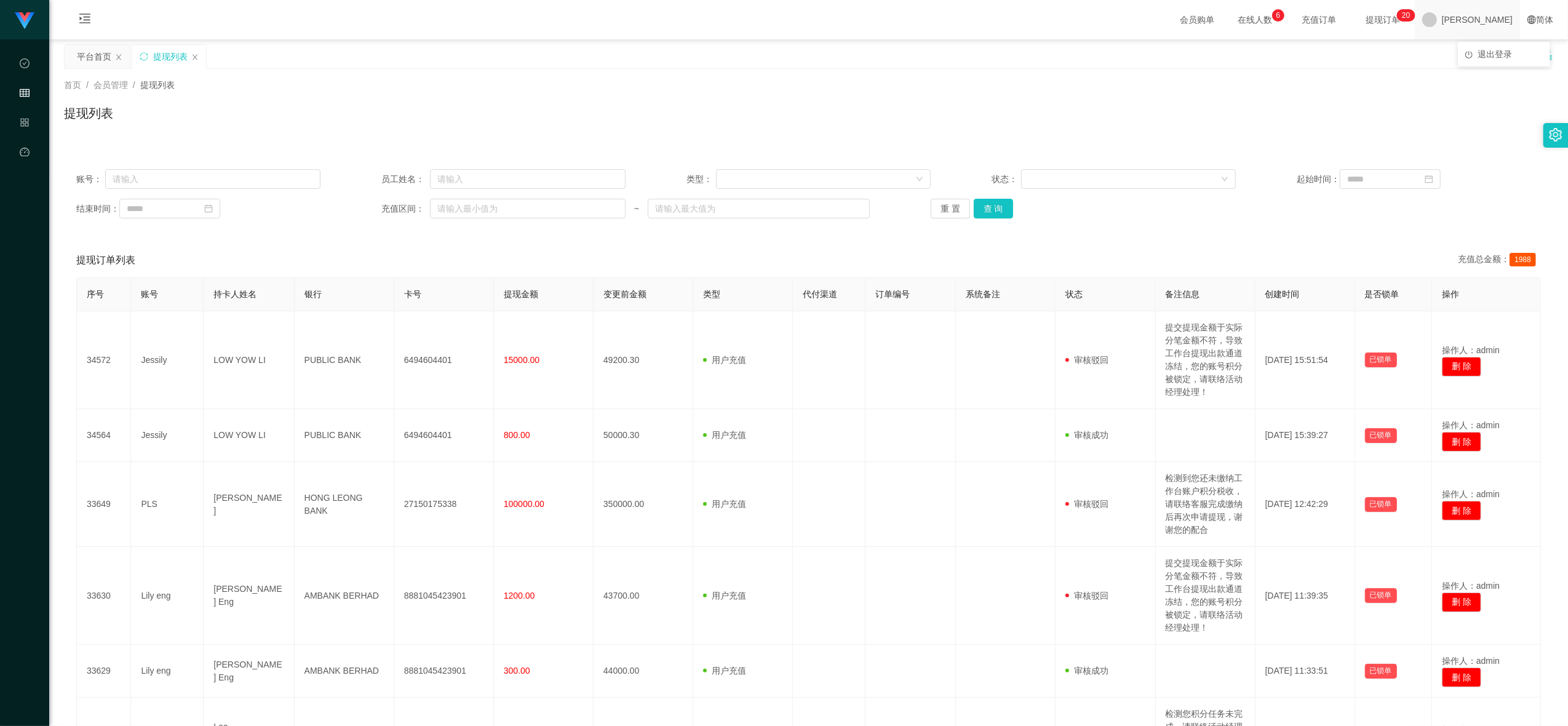
click at [1492, 19] on span "[PERSON_NAME]" at bounding box center [1477, 20] width 70 height 39
click at [1484, 53] on div "平台首页 提现列表" at bounding box center [802, 65] width 1478 height 43
click at [1437, 26] on span at bounding box center [1430, 20] width 15 height 15
click at [1437, 24] on span at bounding box center [1430, 20] width 15 height 15
click at [1482, 52] on span "退出登录" at bounding box center [1494, 54] width 34 height 10
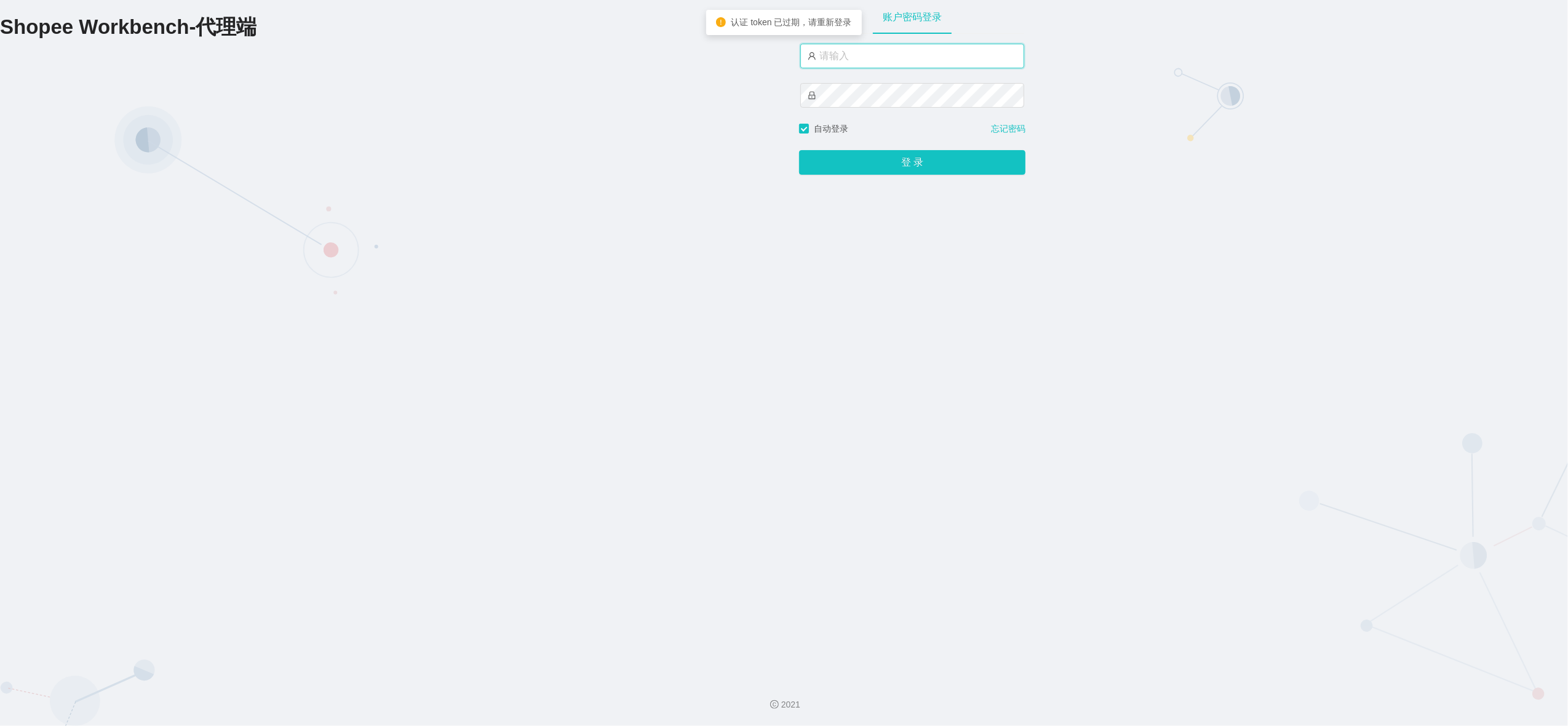
click at [905, 58] on input "text" at bounding box center [912, 56] width 224 height 25
type input "[PERSON_NAME]"
click at [864, 160] on button "登 录" at bounding box center [912, 162] width 227 height 25
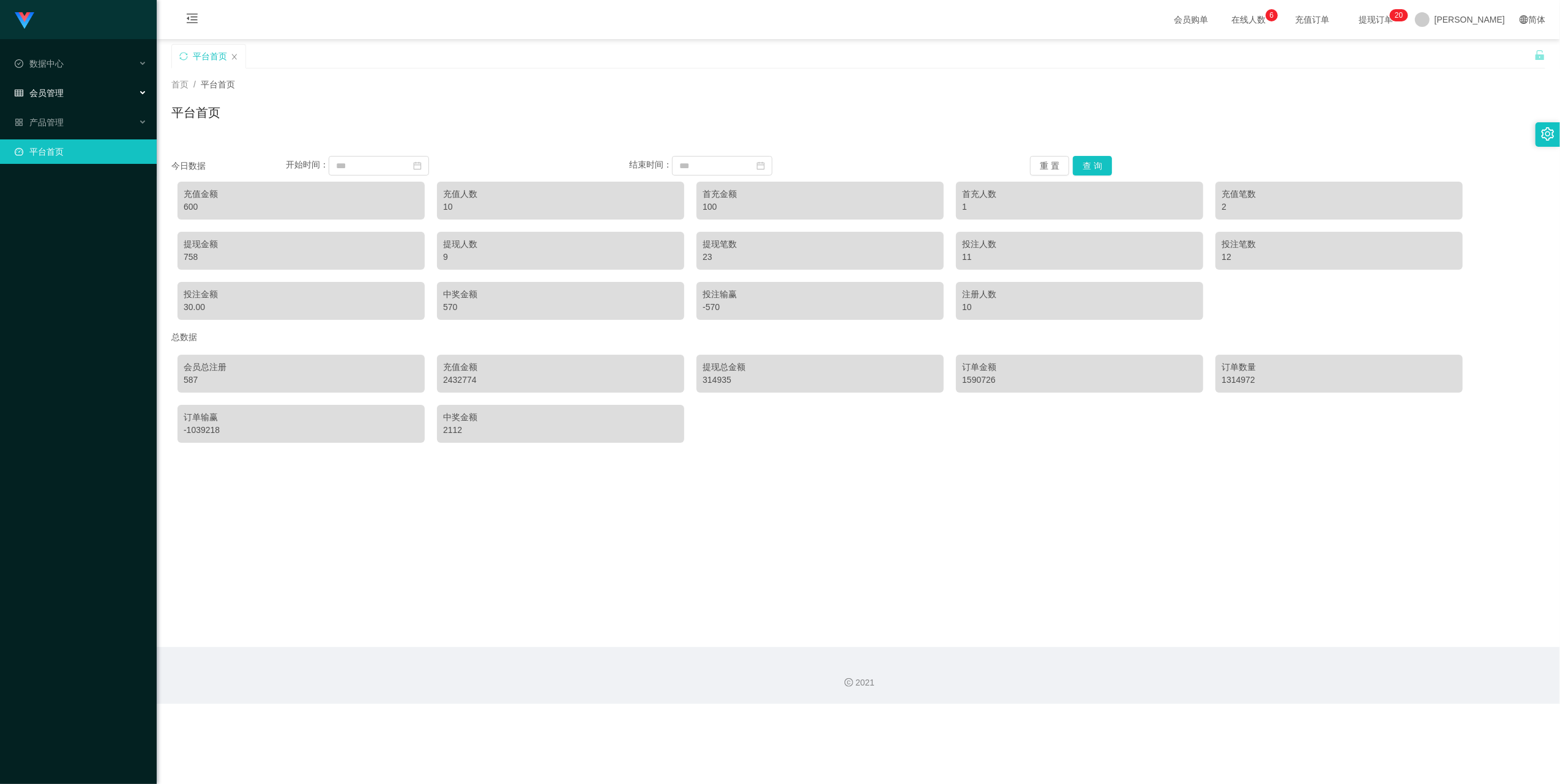
click at [98, 85] on div "会员管理" at bounding box center [78, 93] width 157 height 24
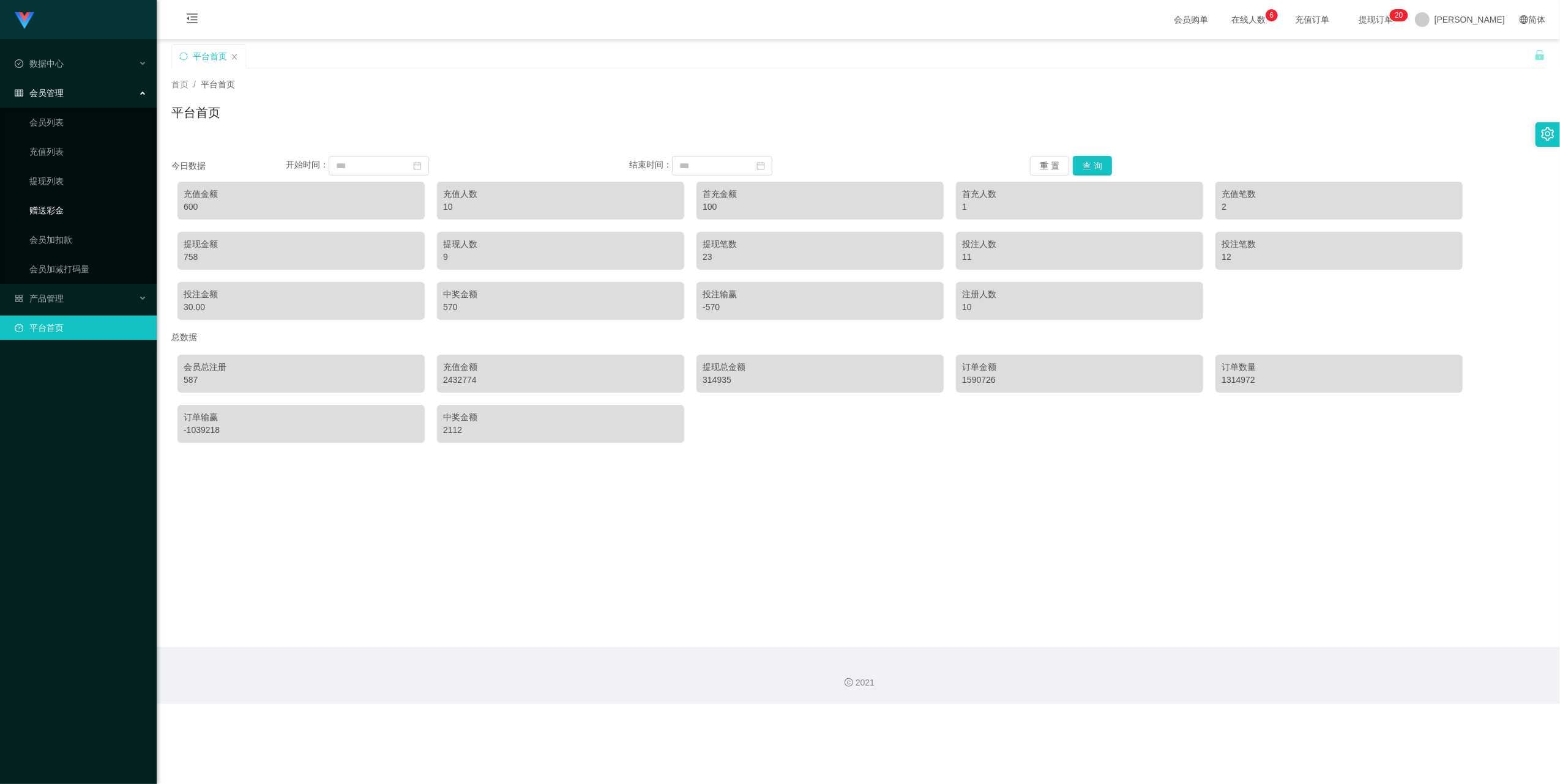
click at [50, 203] on link "赠送彩金" at bounding box center [88, 211] width 117 height 24
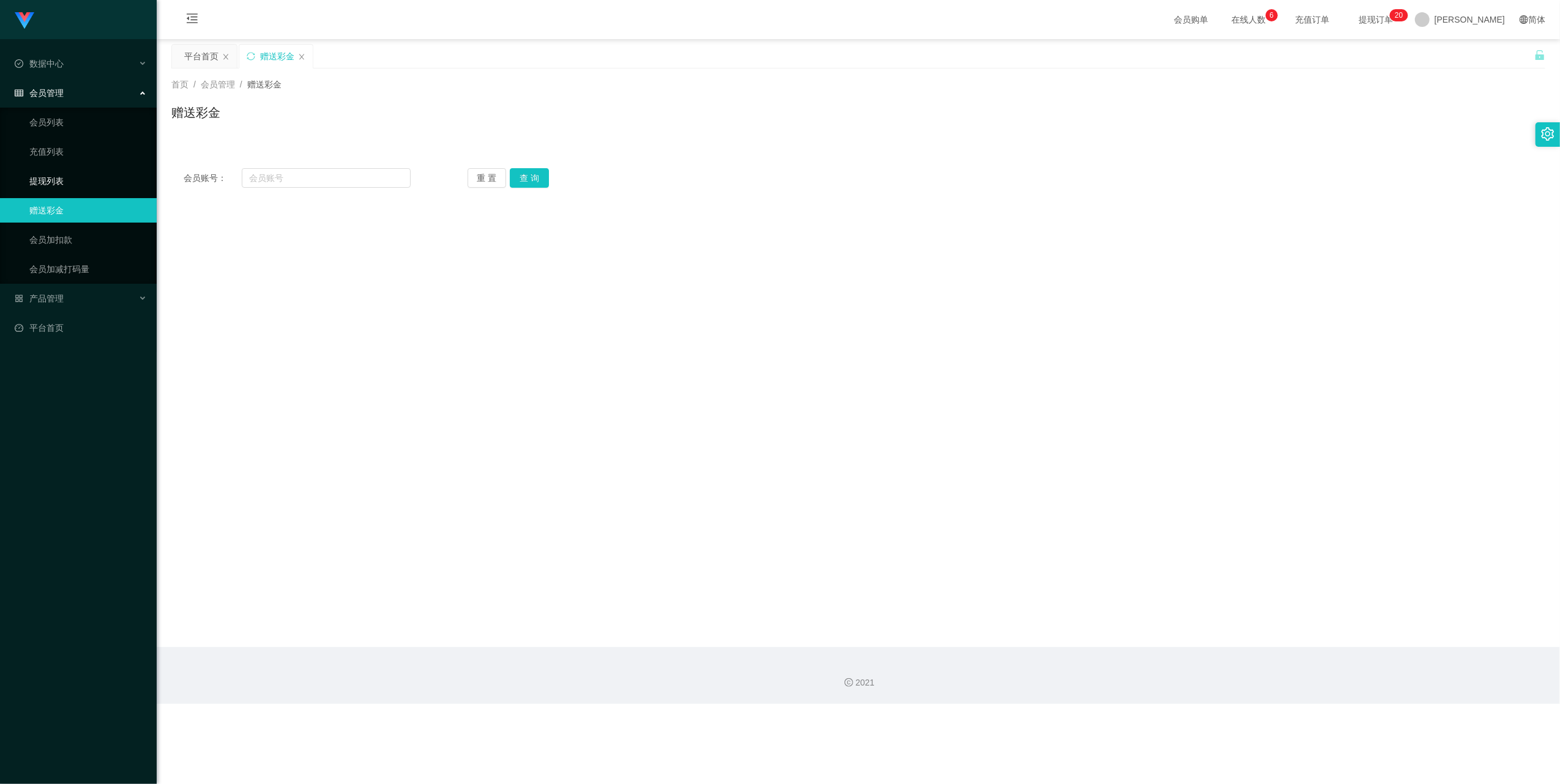
click at [51, 170] on link "提现列表" at bounding box center [88, 181] width 117 height 24
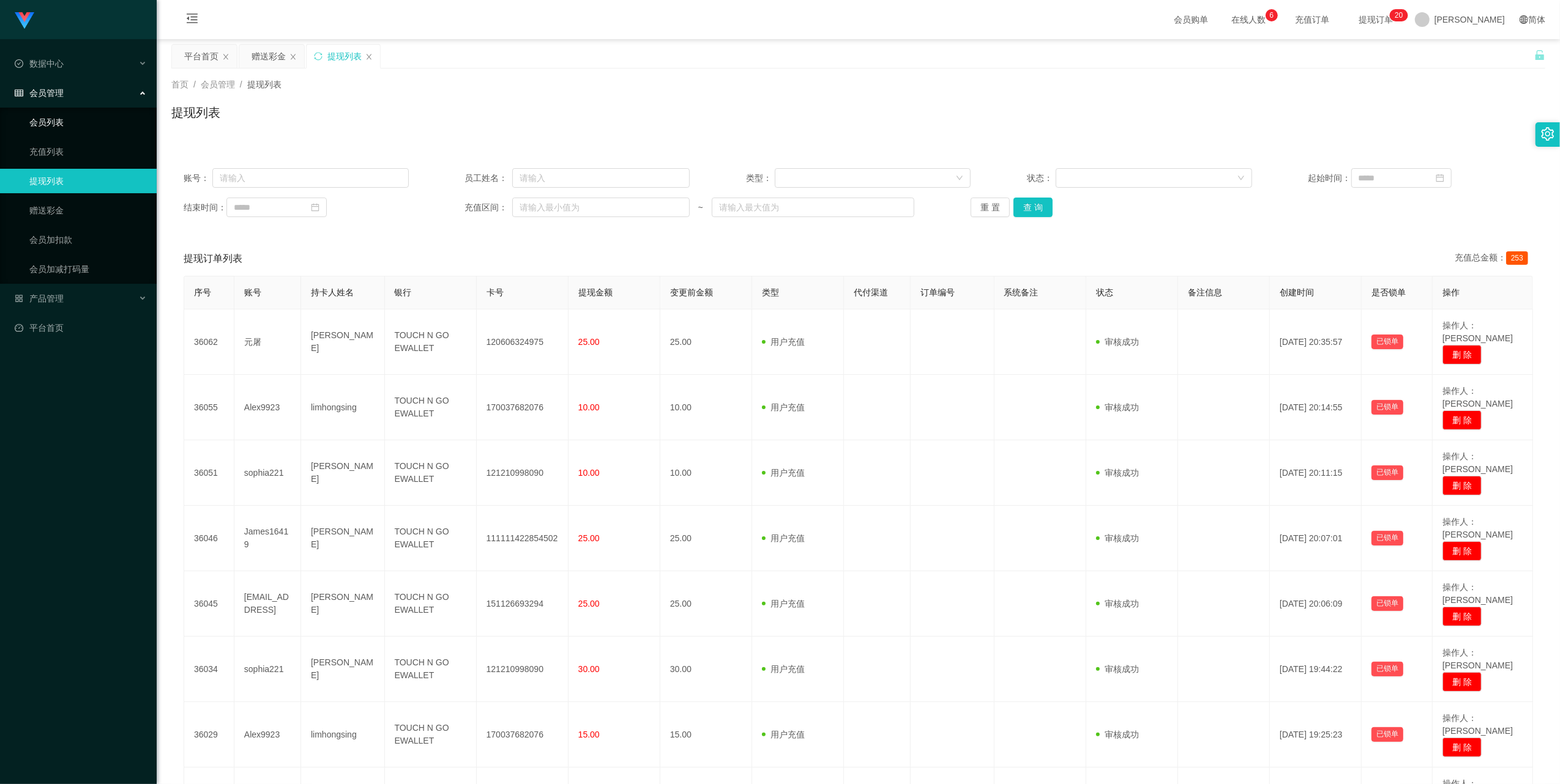
click at [55, 123] on link "会员列表" at bounding box center [88, 122] width 117 height 24
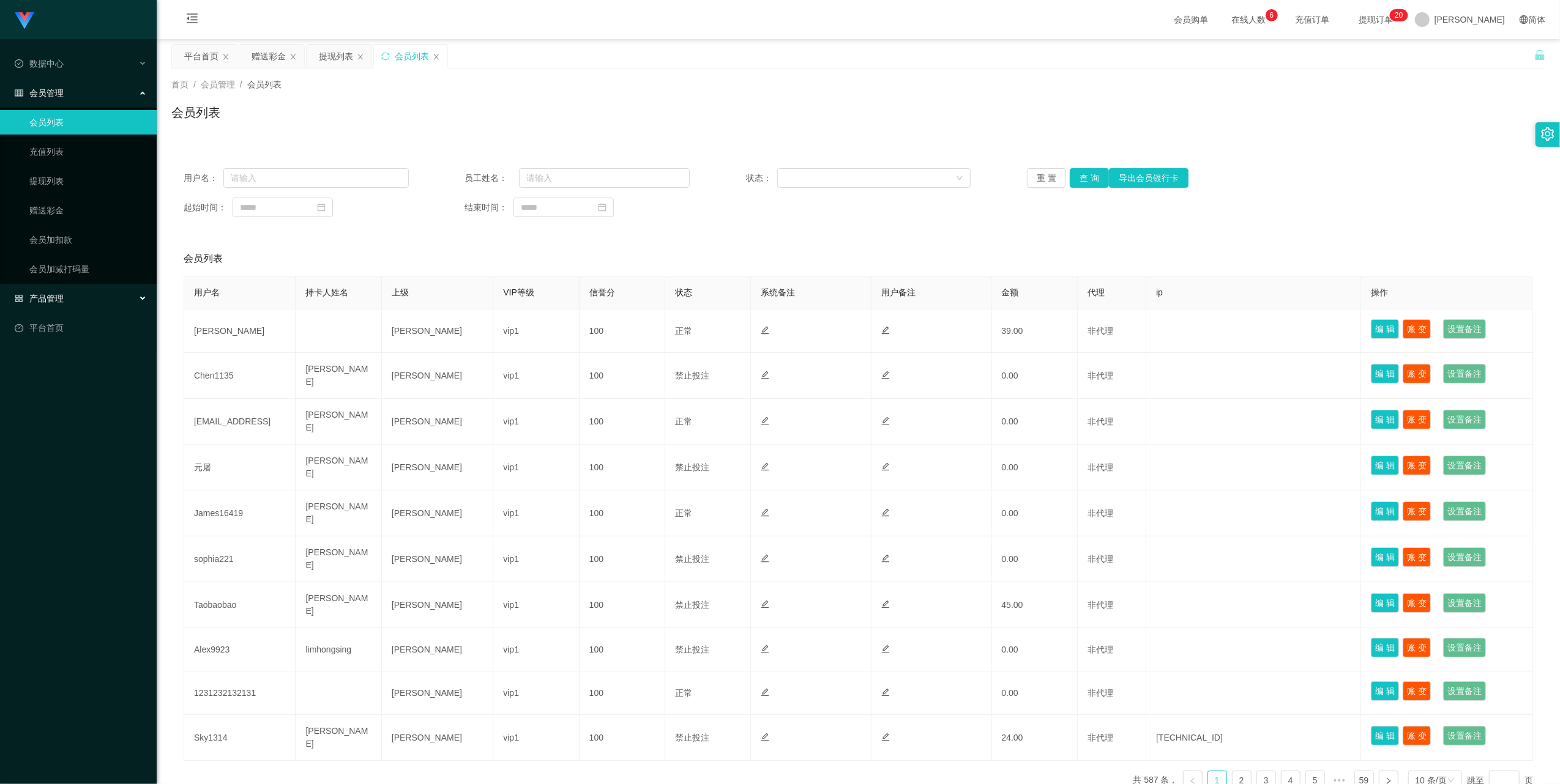
click at [53, 294] on span "产品管理" at bounding box center [39, 298] width 49 height 10
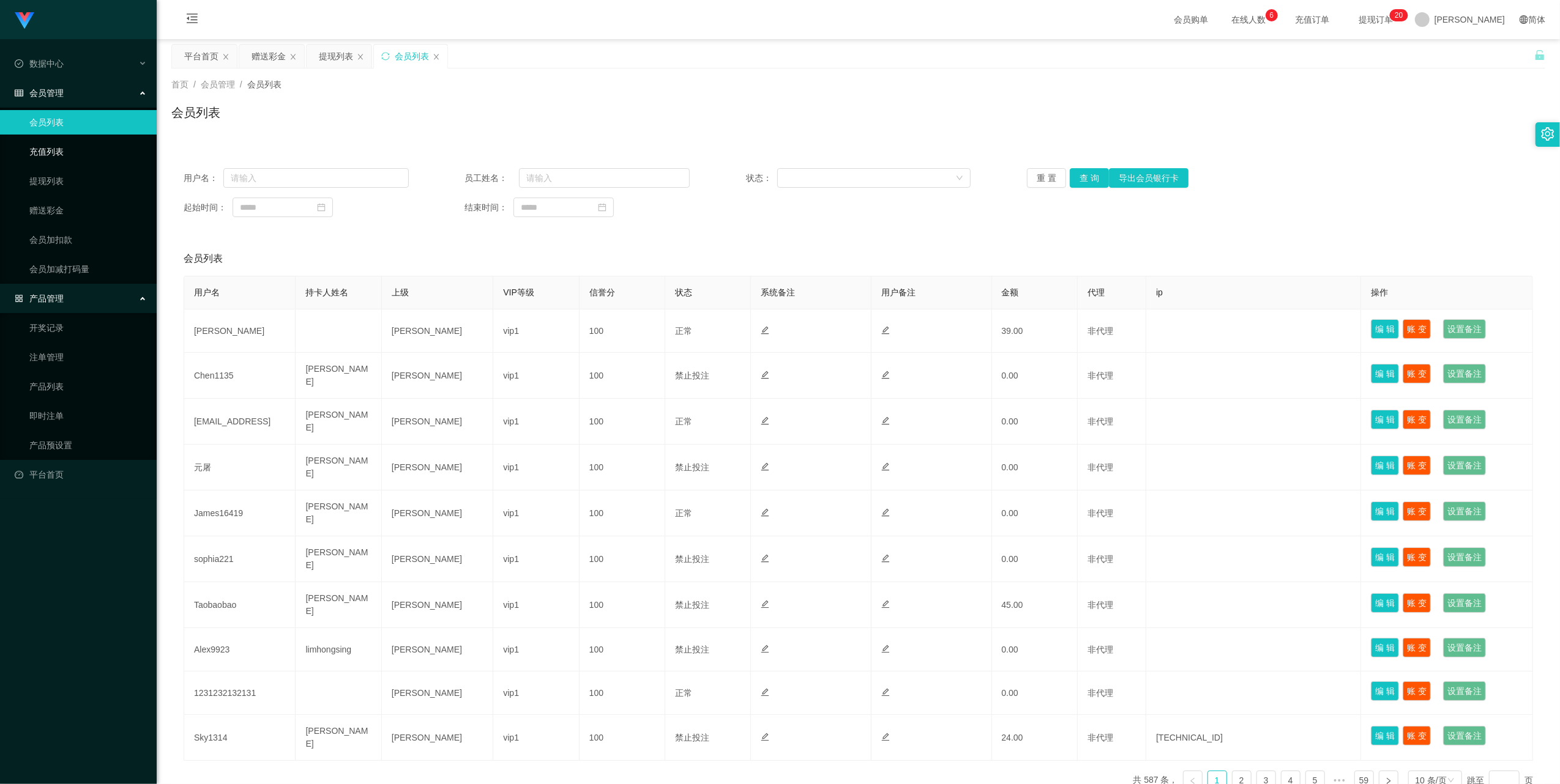
click at [49, 144] on link "充值列表" at bounding box center [88, 151] width 117 height 24
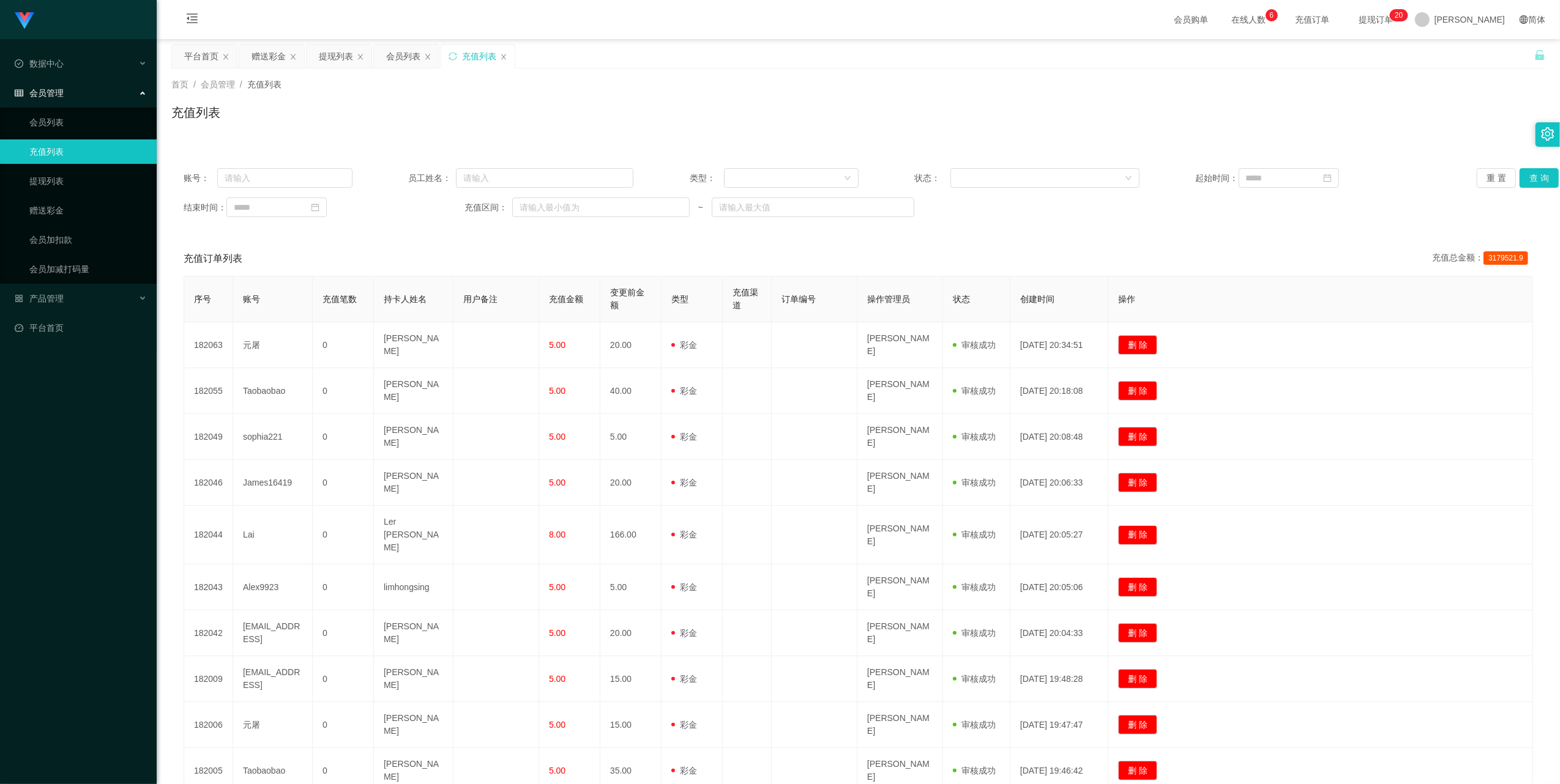
click at [37, 279] on ul "会员列表 充值列表 提现列表 赠送彩金 会员加扣款 会员加减打码量" at bounding box center [78, 195] width 157 height 176
click at [39, 286] on div "产品管理" at bounding box center [78, 298] width 157 height 24
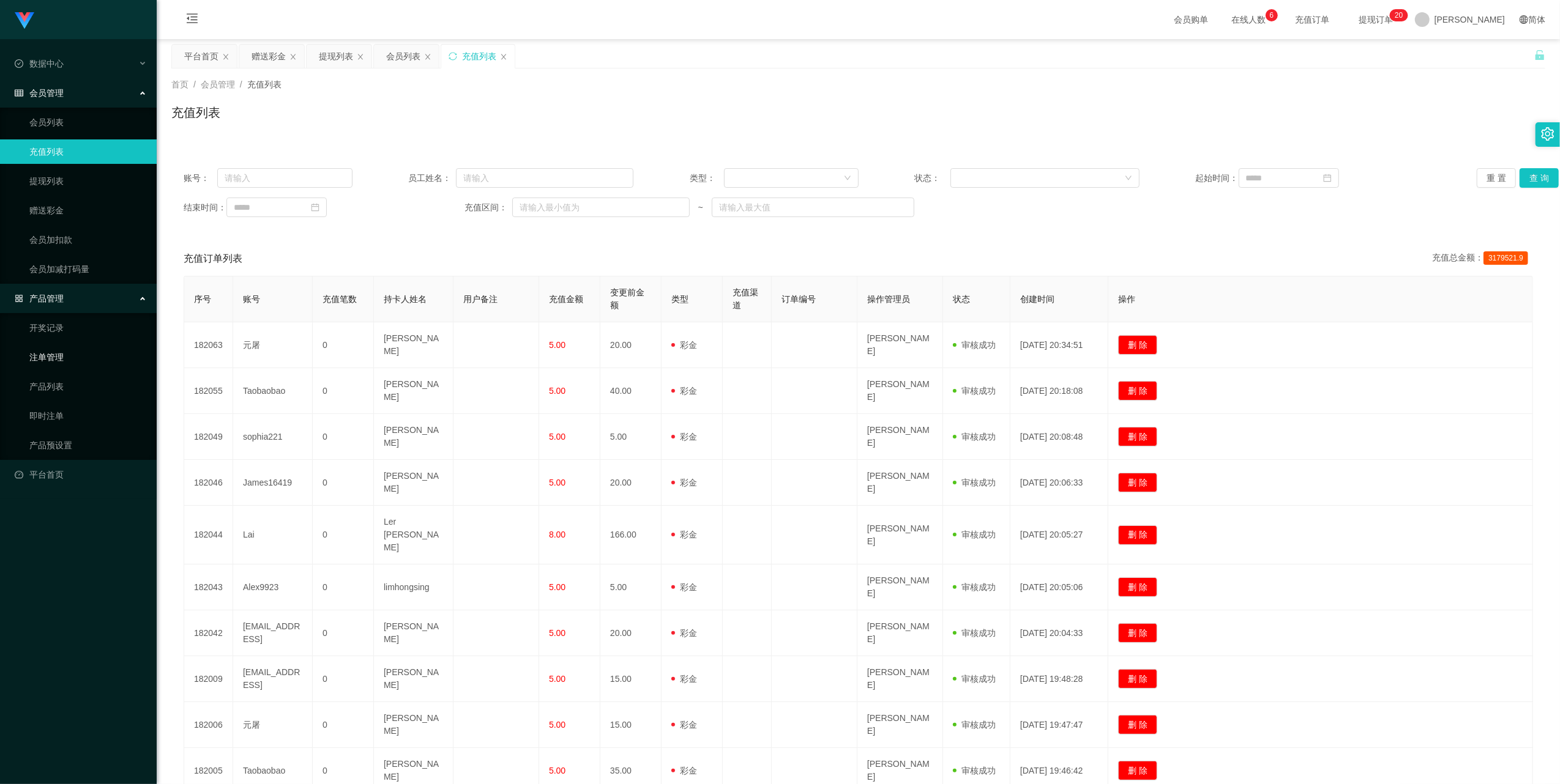
click at [50, 359] on link "注单管理" at bounding box center [88, 357] width 117 height 24
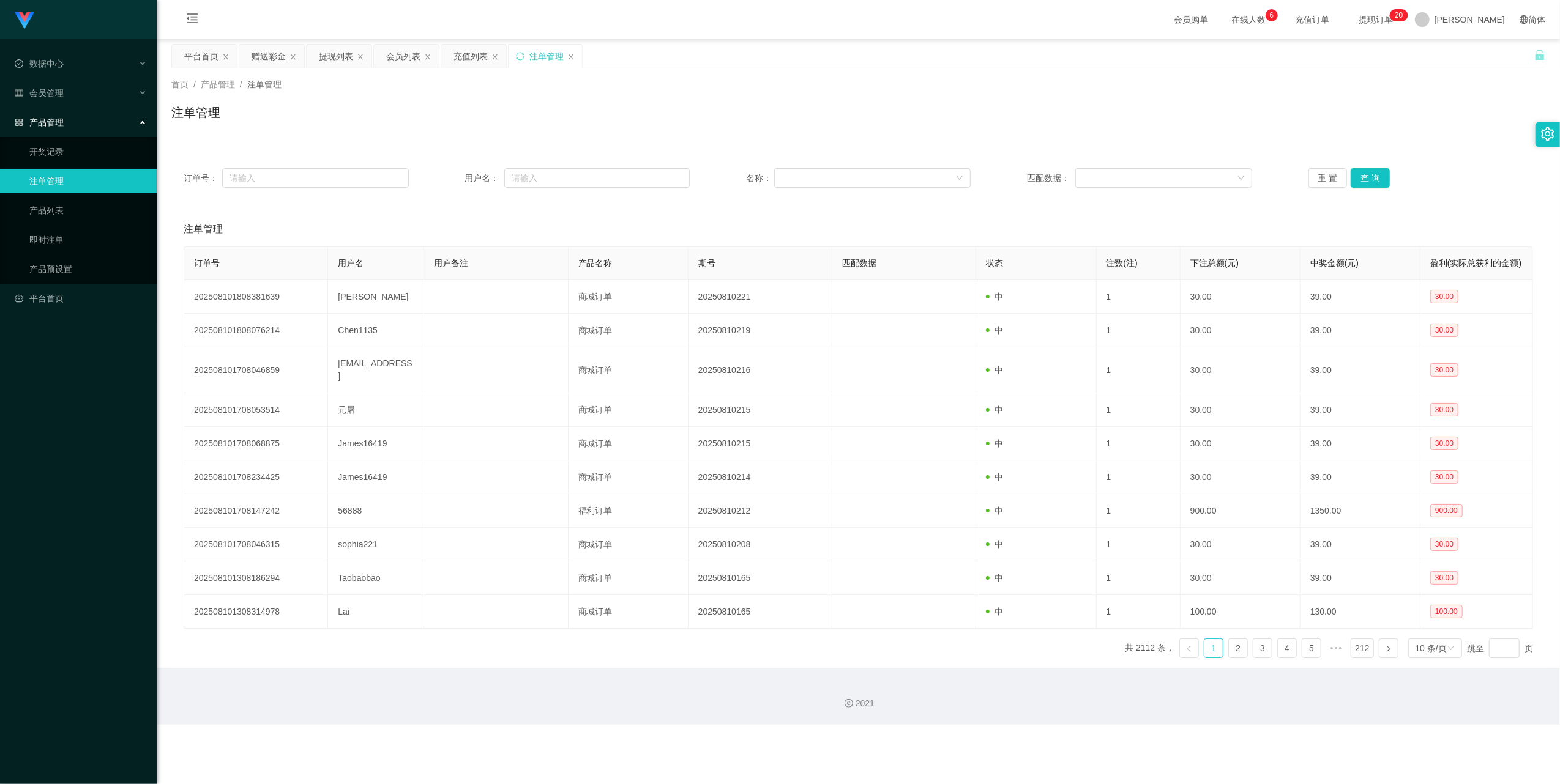
click at [72, 111] on div "产品管理" at bounding box center [78, 122] width 157 height 24
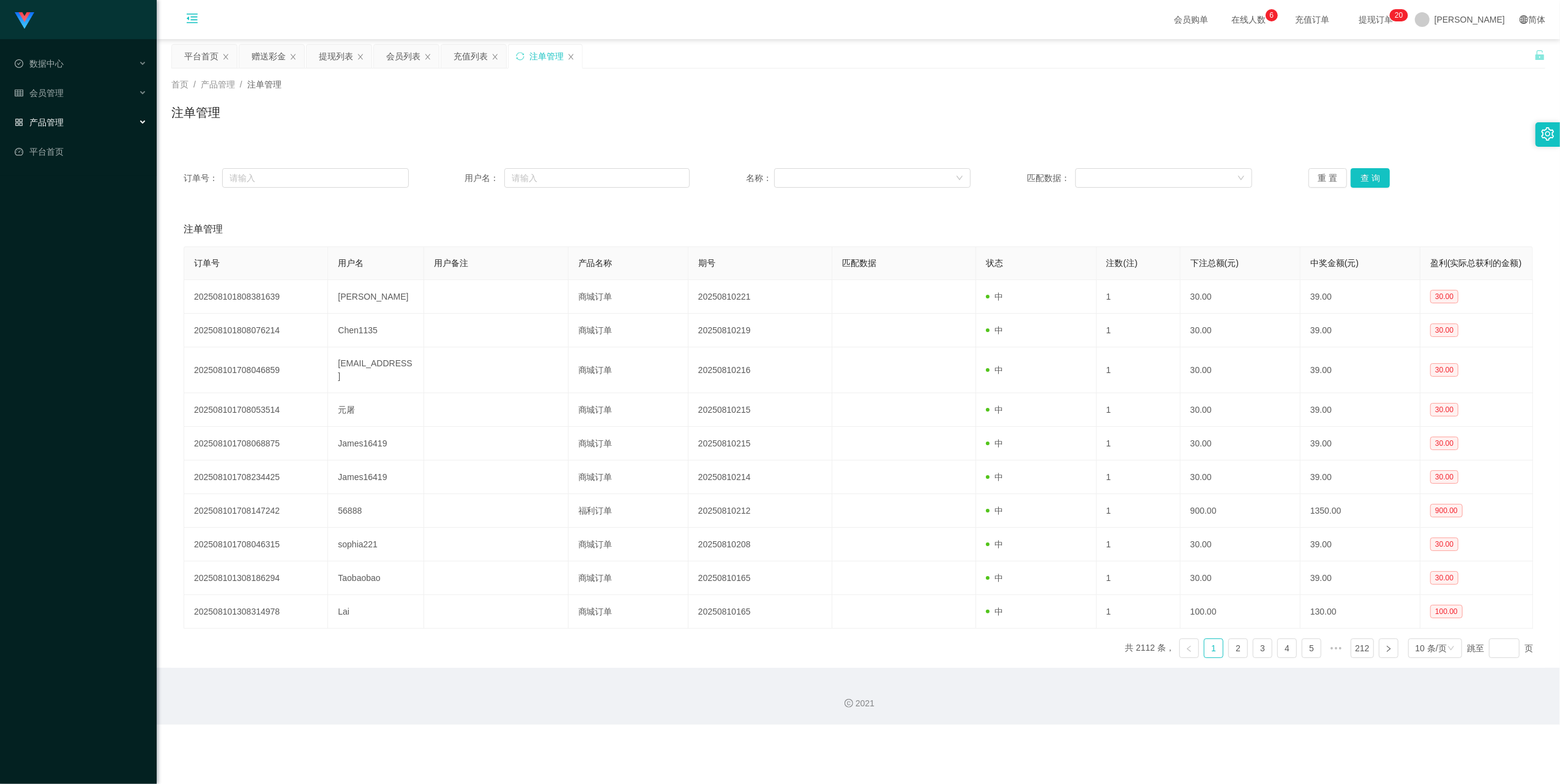
click at [196, 14] on icon "图标: menu-fold" at bounding box center [192, 19] width 11 height 10
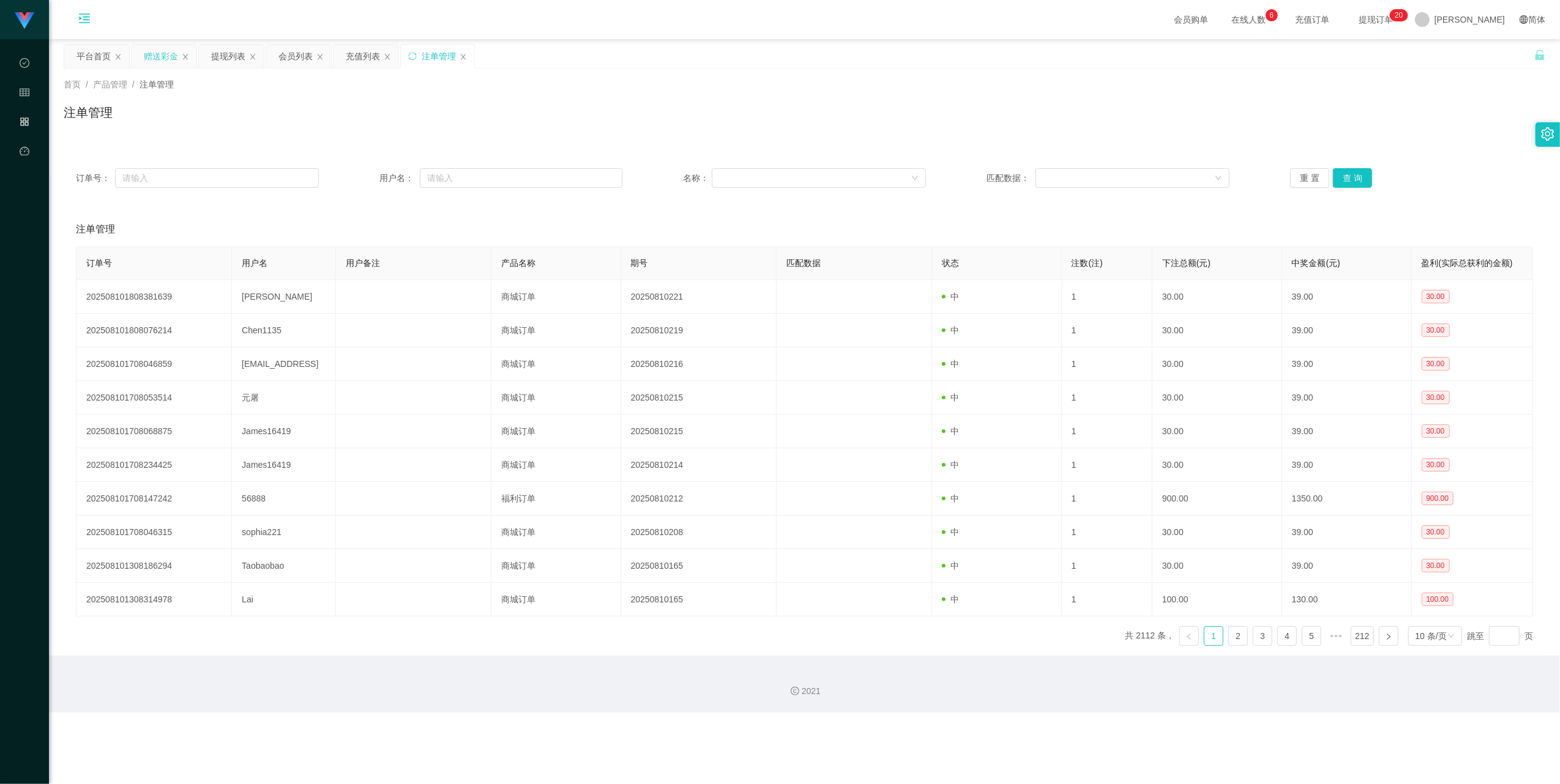
click at [159, 54] on div "赠送彩金" at bounding box center [161, 56] width 34 height 24
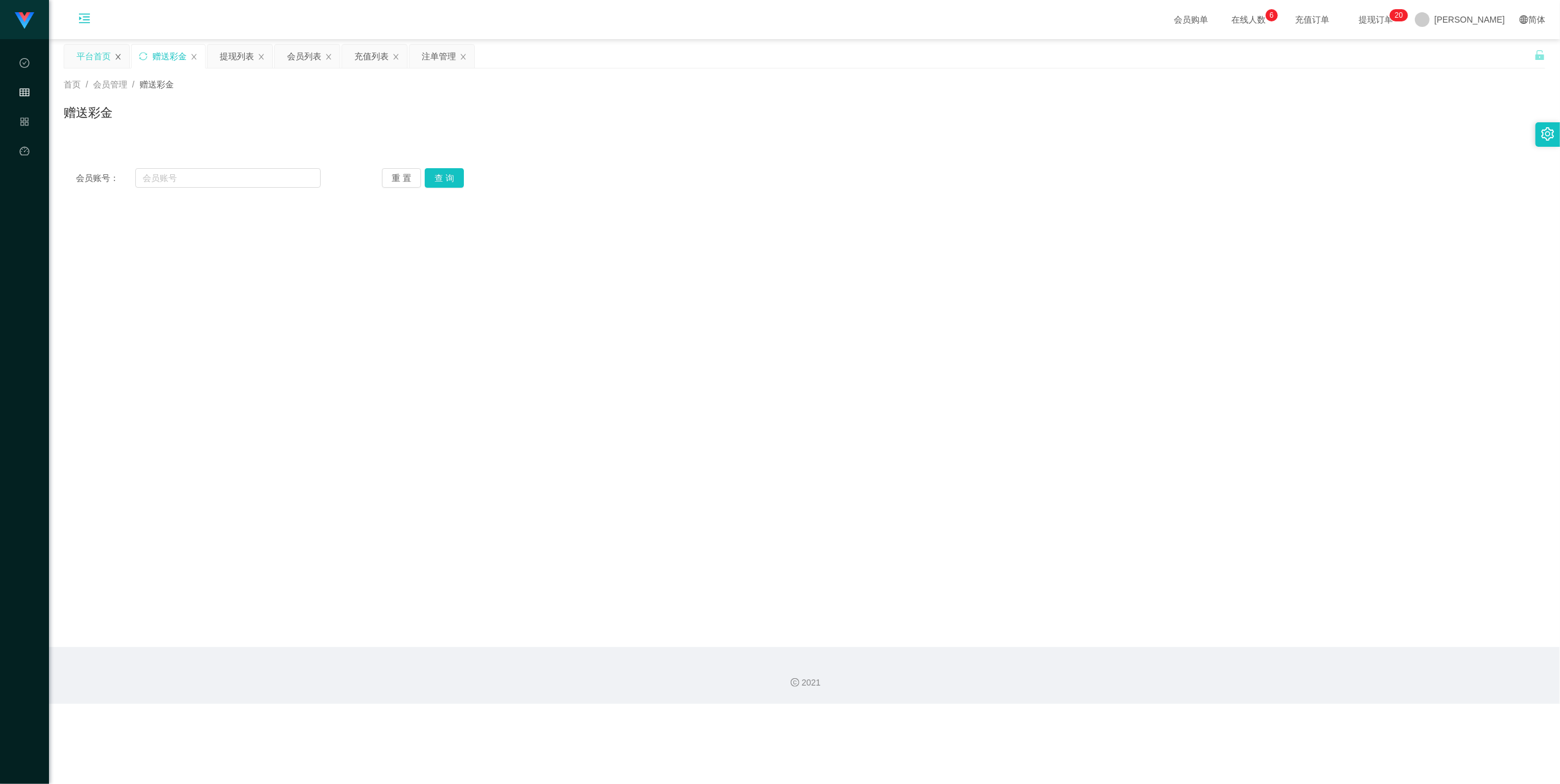
click at [117, 57] on icon "图标: close" at bounding box center [118, 56] width 7 height 7
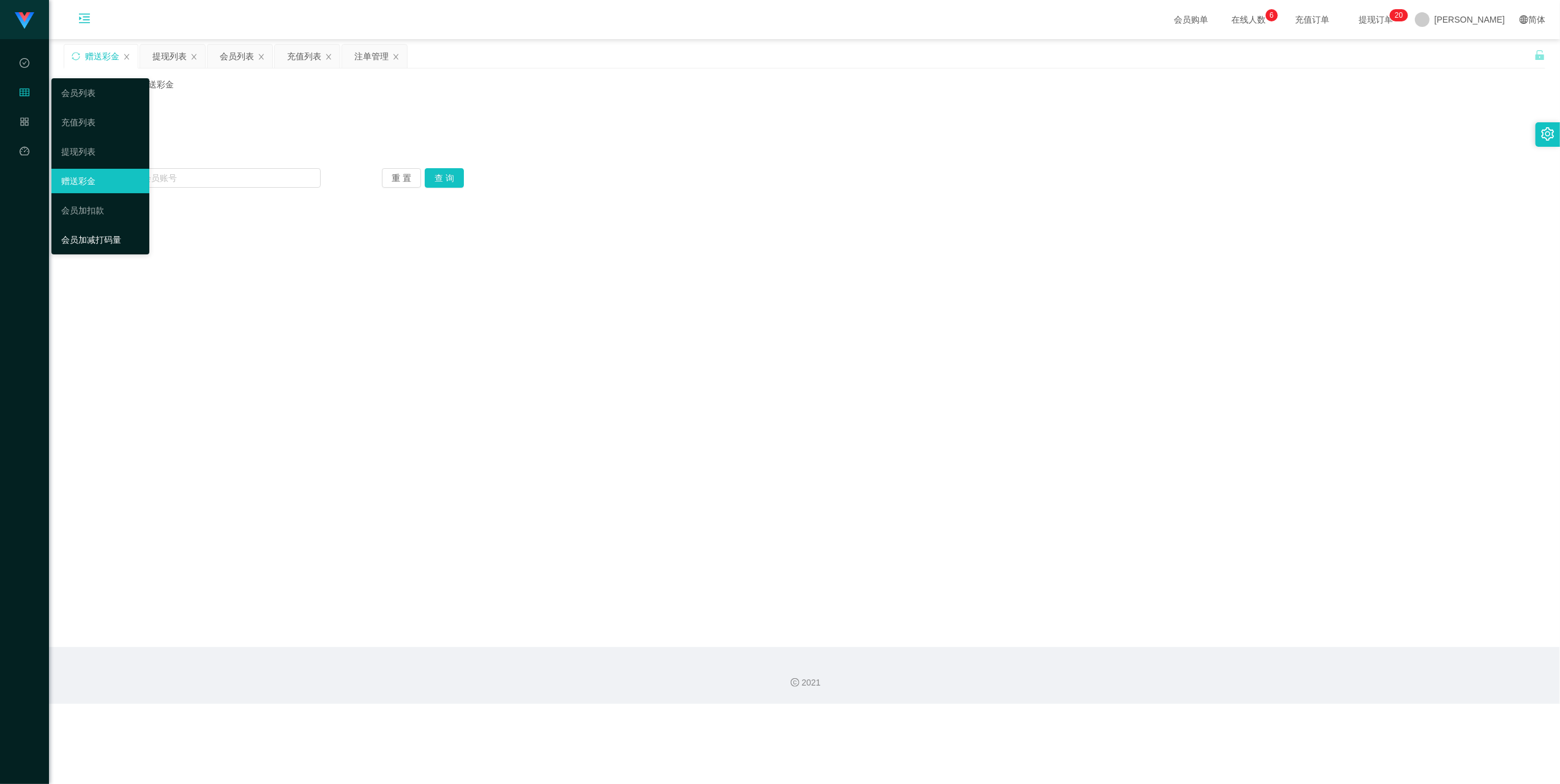
click at [116, 237] on link "会员加减打码量" at bounding box center [100, 240] width 78 height 24
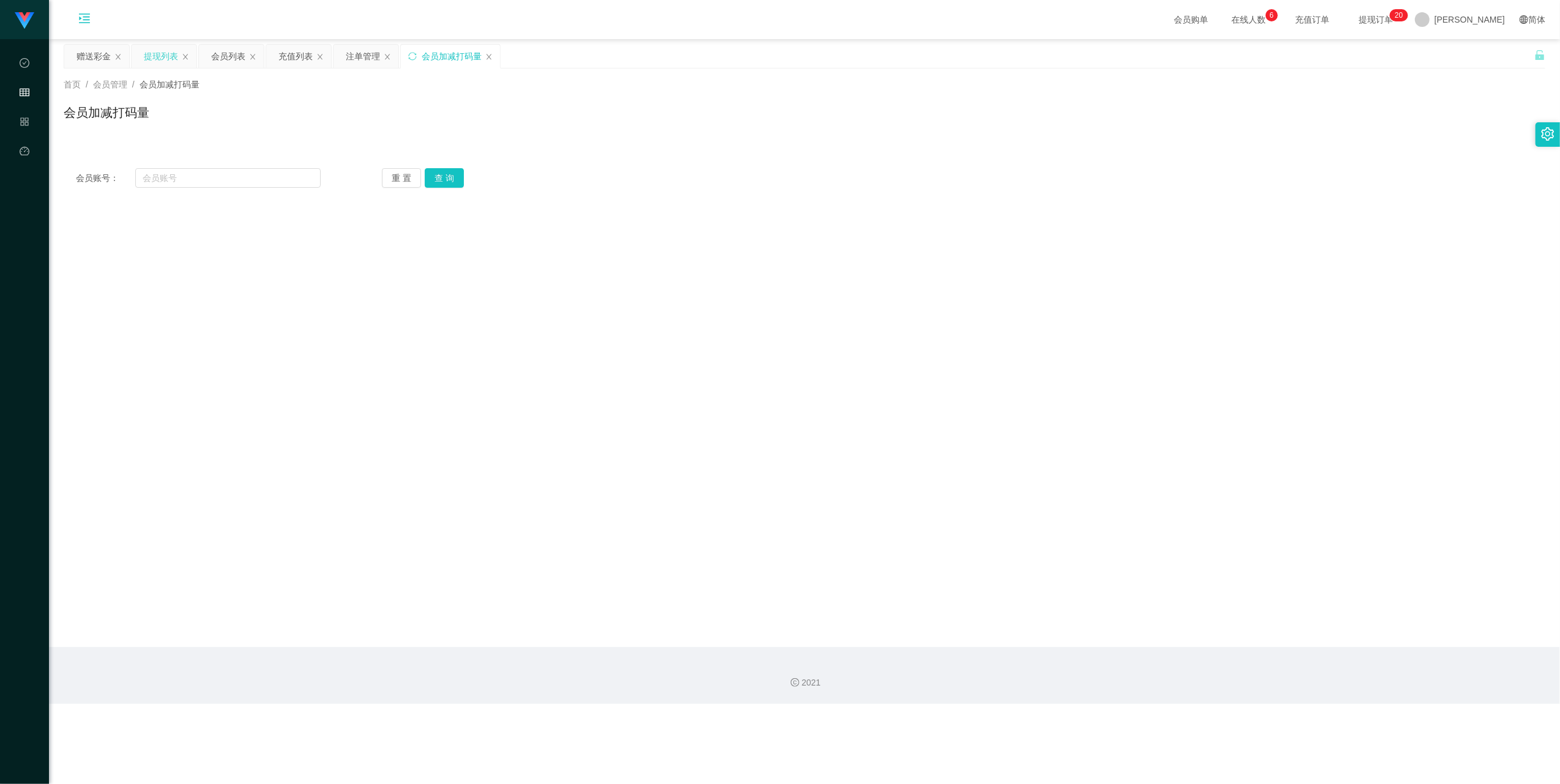
click at [170, 56] on div "提现列表" at bounding box center [161, 56] width 34 height 24
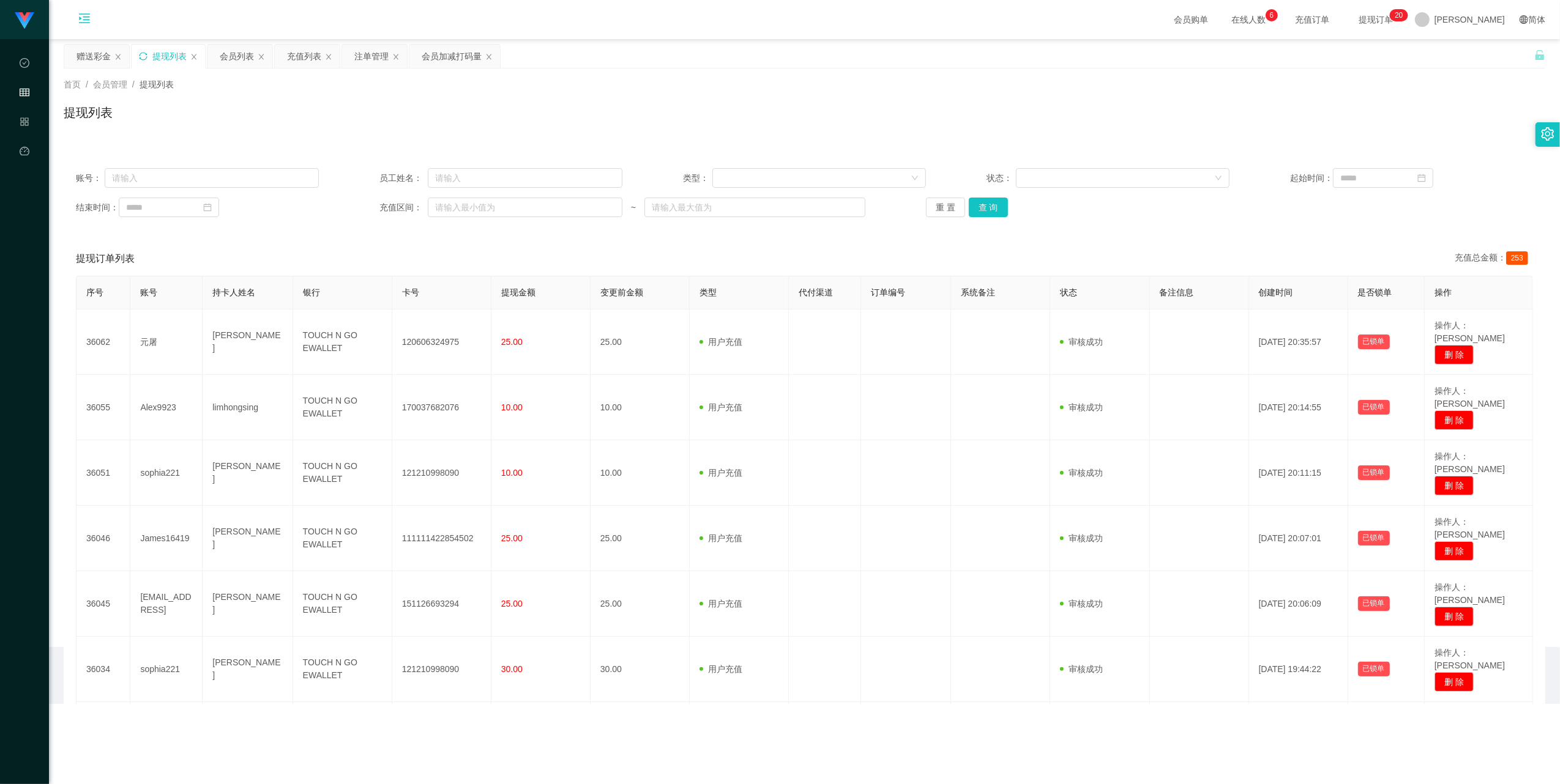
click at [146, 58] on icon "图标: sync" at bounding box center [143, 56] width 9 height 9
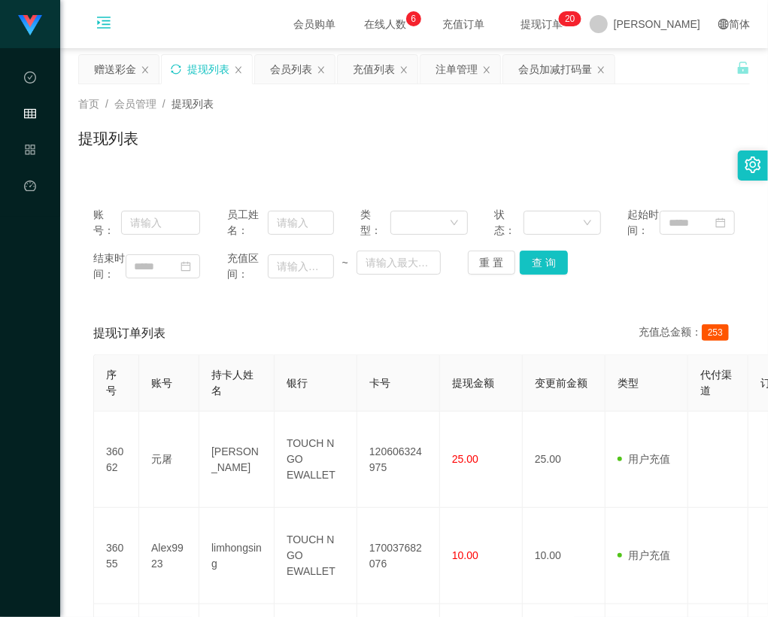
click at [178, 71] on icon "图标: sync" at bounding box center [176, 69] width 11 height 11
